Goal: Task Accomplishment & Management: Manage account settings

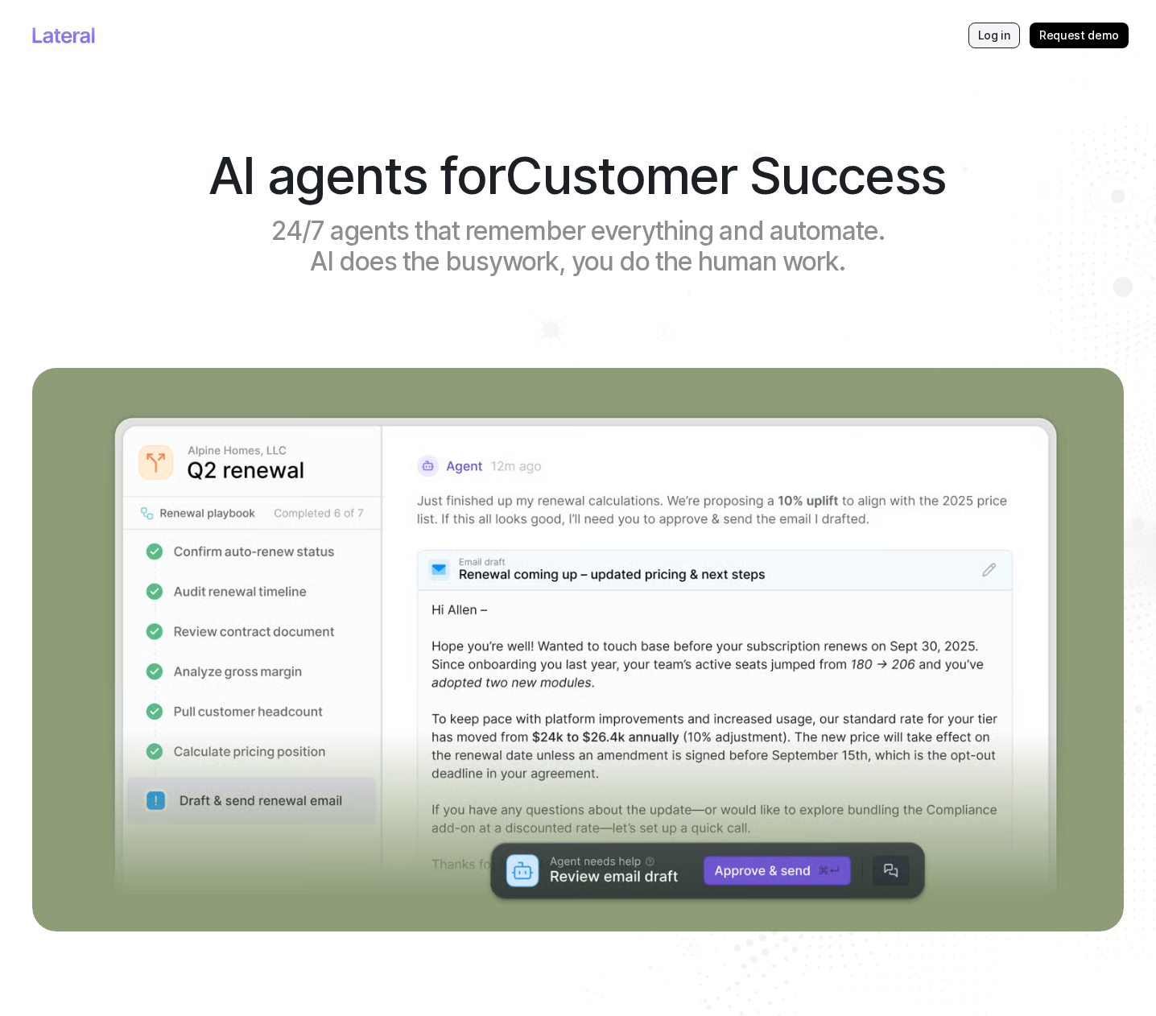
click at [984, 42] on p "Log in" at bounding box center [994, 35] width 32 height 16
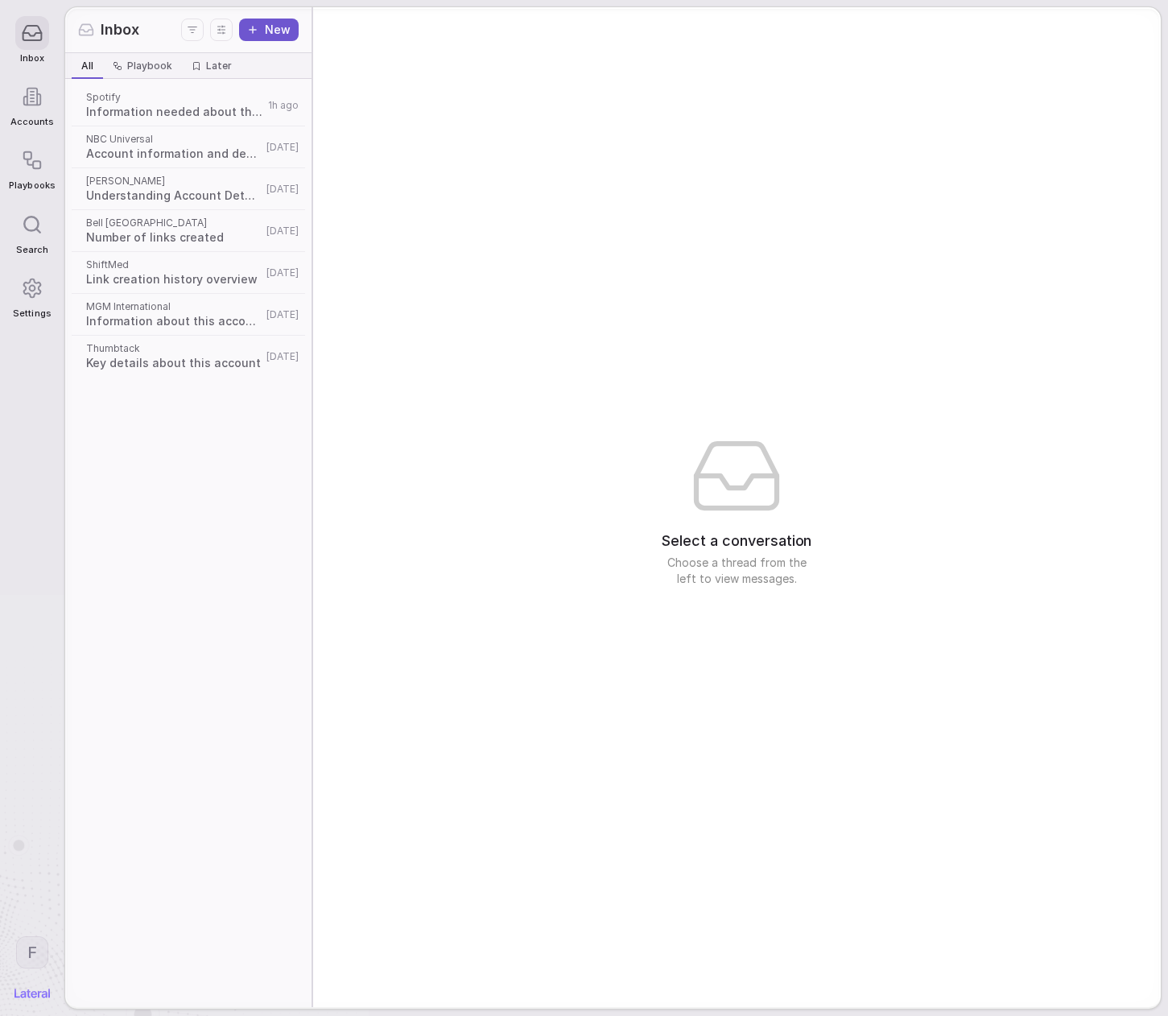
click at [36, 288] on icon at bounding box center [32, 288] width 22 height 22
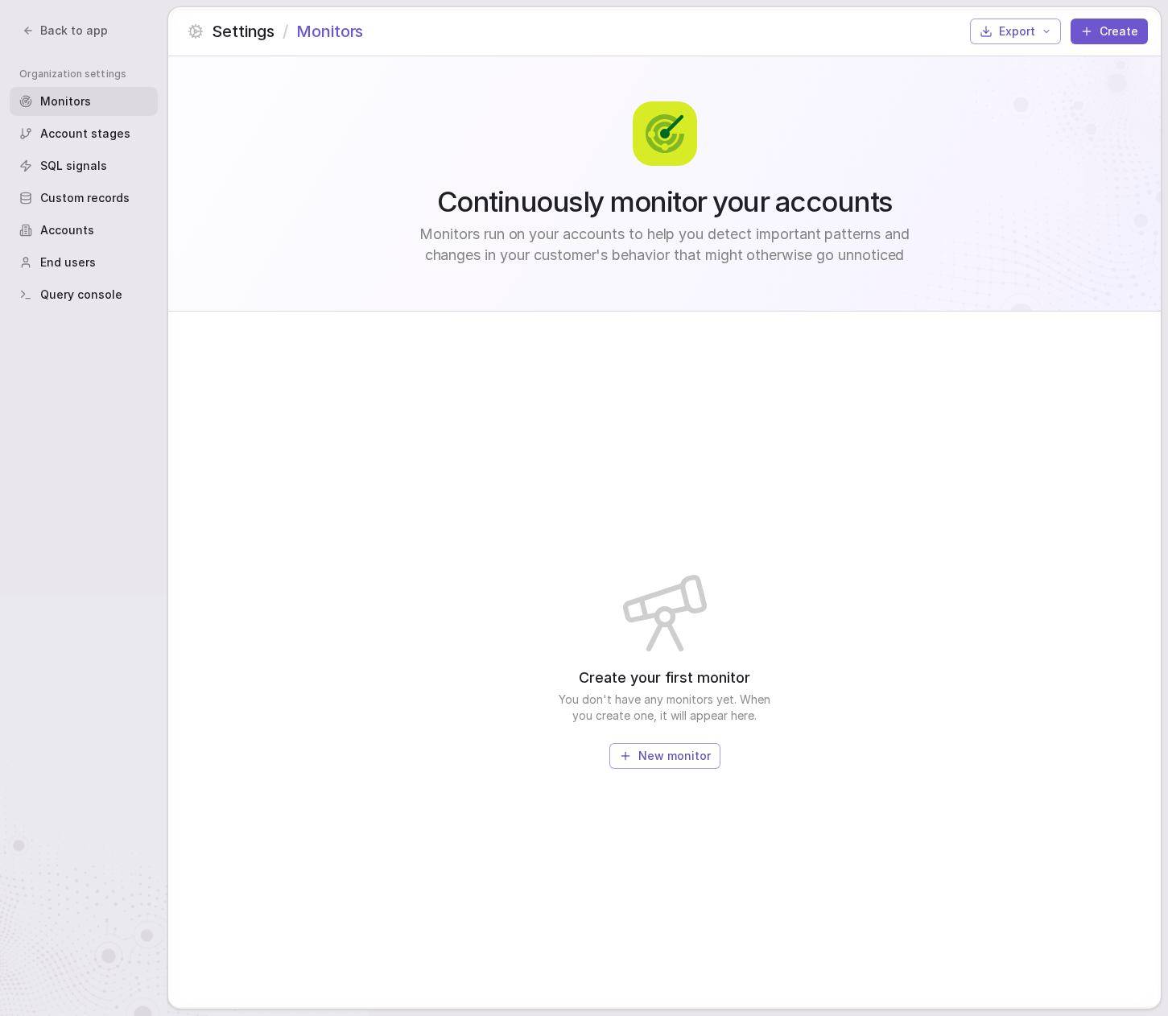
click at [112, 193] on span "Custom records" at bounding box center [84, 198] width 89 height 16
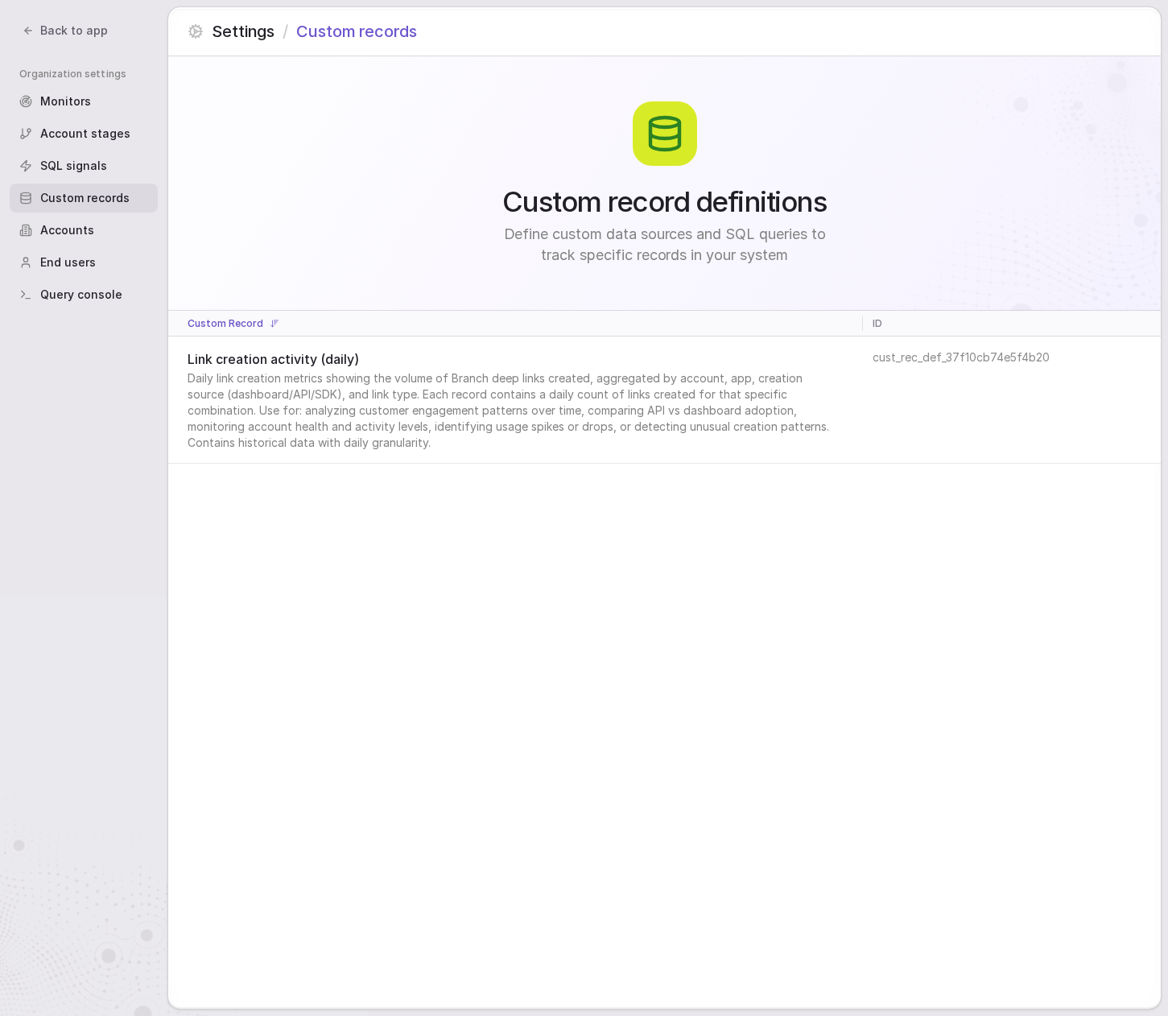
click at [684, 557] on div "Custom record definitions Define custom data sources and SQL queries to track s…" at bounding box center [664, 532] width 993 height 952
click at [355, 96] on div "Custom record definitions Define custom data sources and SQL queries to track s…" at bounding box center [664, 183] width 993 height 254
